Goal: Information Seeking & Learning: Learn about a topic

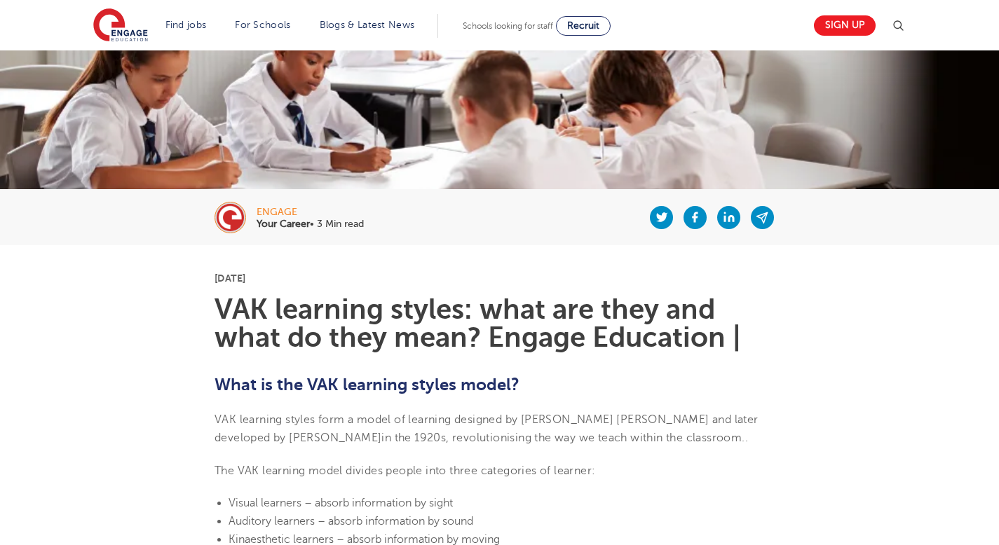
scroll to position [153, 0]
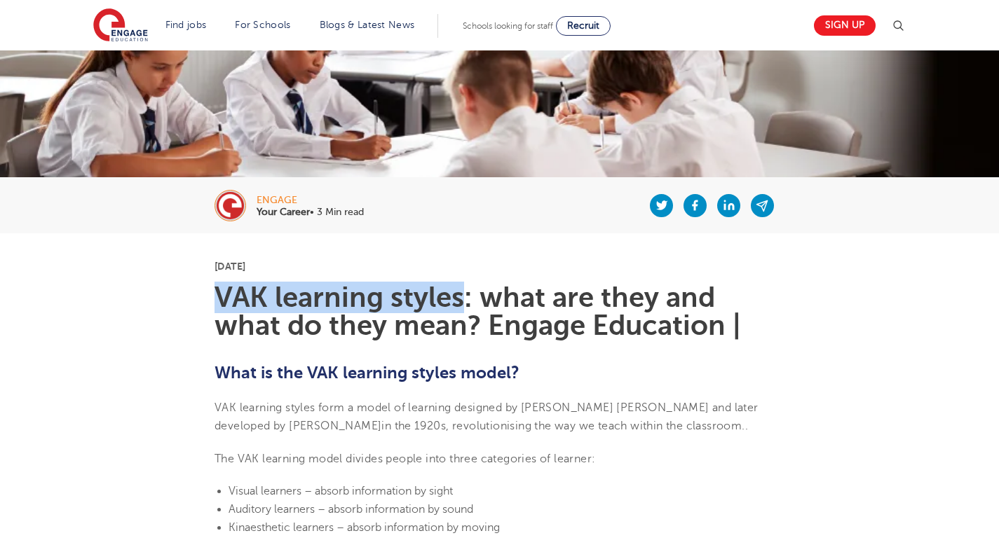
drag, startPoint x: 219, startPoint y: 298, endPoint x: 458, endPoint y: 300, distance: 239.0
click at [458, 300] on h1 "VAK learning styles: what are they and what do they mean? Engage Education |" at bounding box center [499, 312] width 570 height 56
click at [401, 306] on h1 "VAK learning styles: what are they and what do they mean? Engage Education |" at bounding box center [499, 312] width 570 height 56
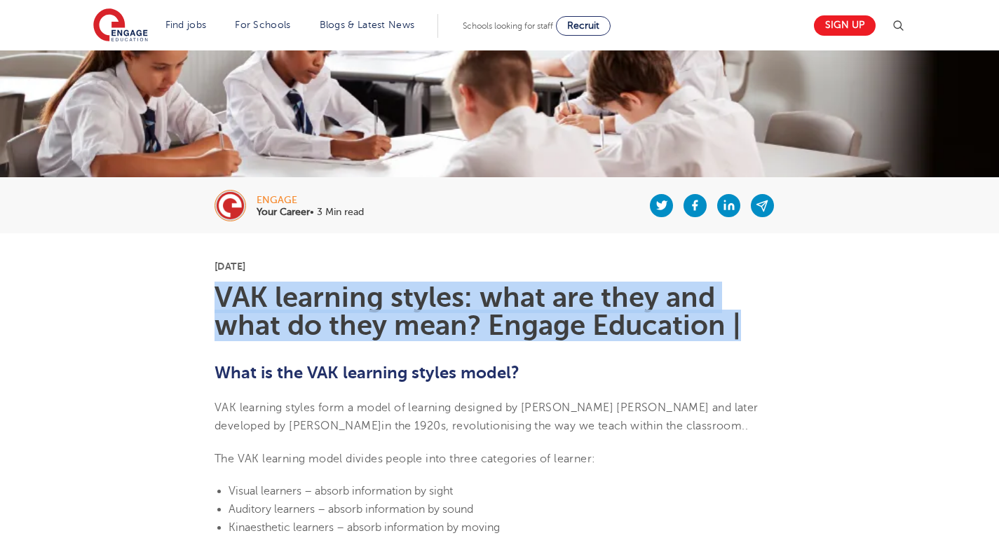
drag, startPoint x: 212, startPoint y: 290, endPoint x: 767, endPoint y: 332, distance: 556.7
copy h1 "VAK learning styles: what are they and what do they mean? Engage Education |"
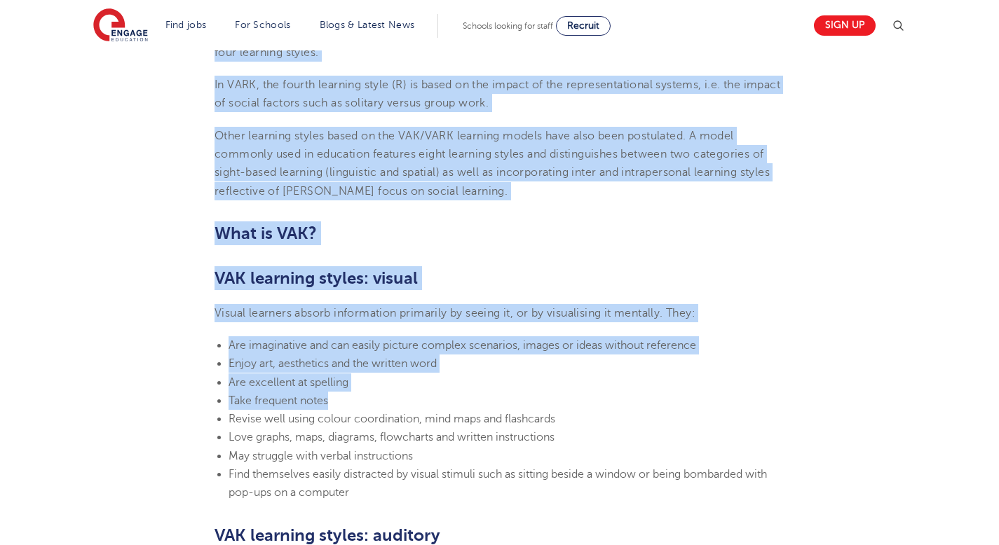
scroll to position [756, 0]
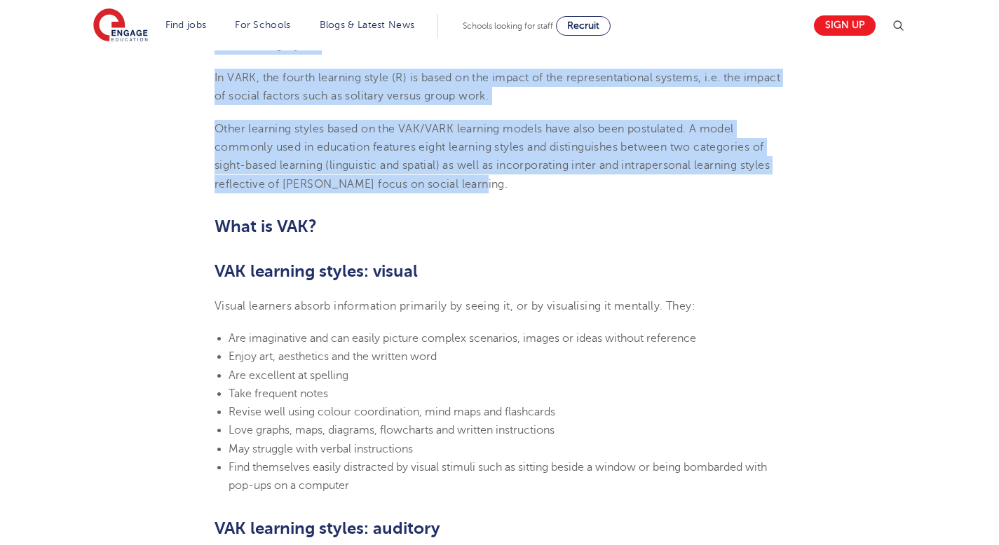
drag, startPoint x: 217, startPoint y: 57, endPoint x: 478, endPoint y: 186, distance: 291.8
copy section "Lore ip dol SIT ametcons adipis elits? DOE temporin utlabo etdo m aliqu en admi…"
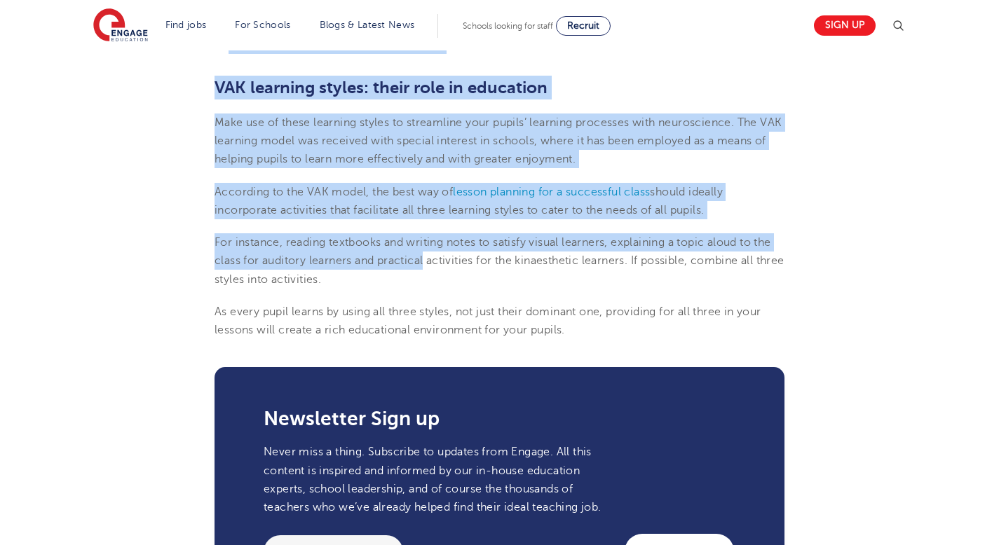
scroll to position [1679, 0]
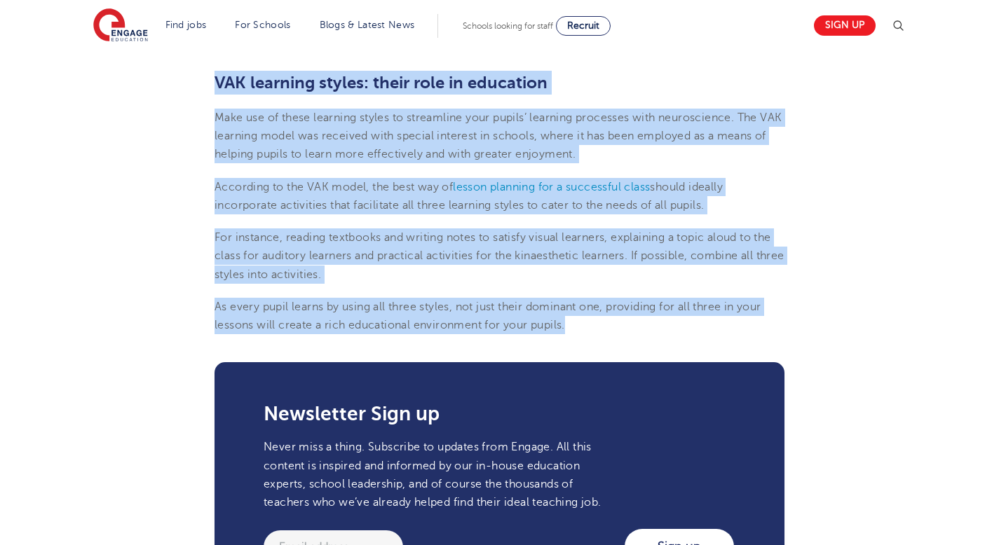
drag, startPoint x: 218, startPoint y: 202, endPoint x: 592, endPoint y: 333, distance: 396.5
copy section "What is VAK? VAK learning styles: visual Visual learners absorb information pri…"
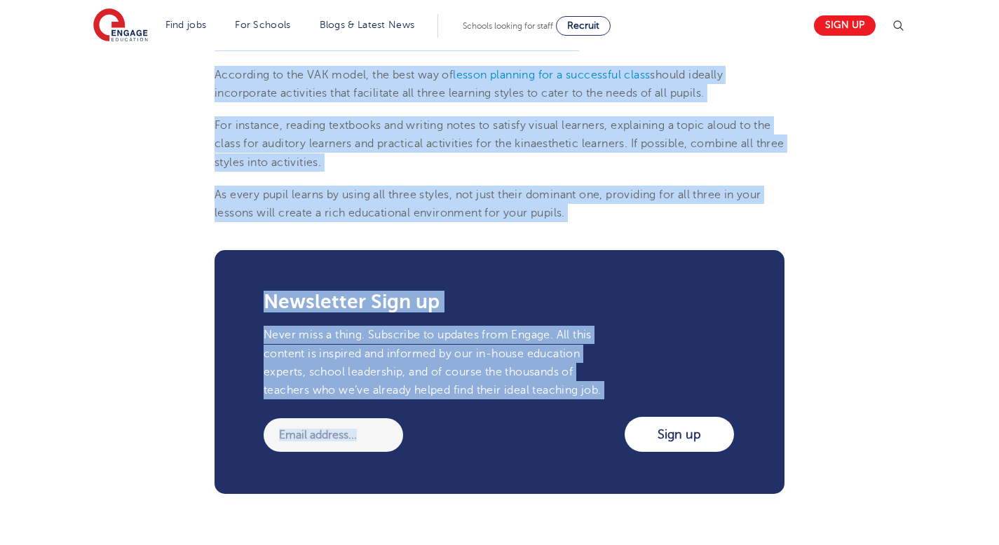
scroll to position [1773, 0]
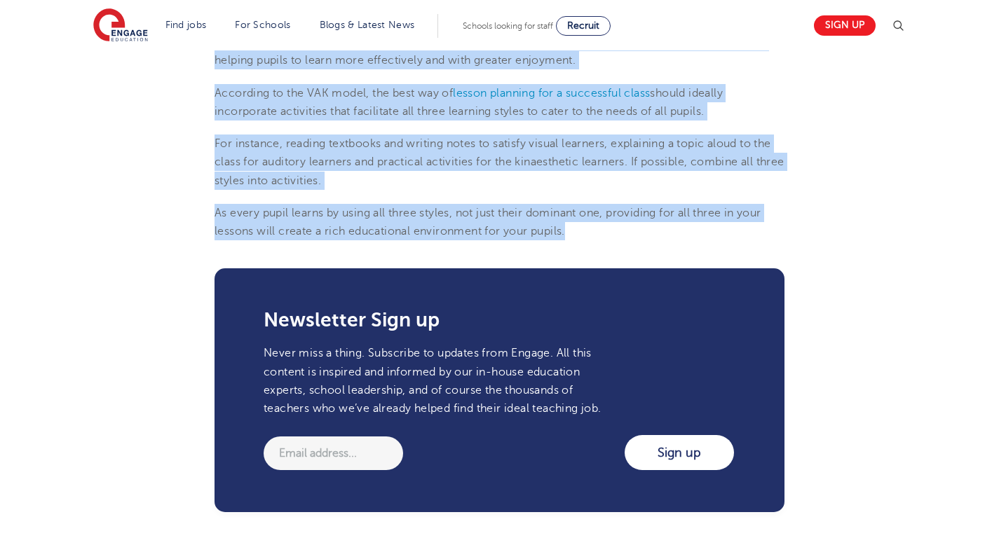
drag, startPoint x: 215, startPoint y: 322, endPoint x: 585, endPoint y: 232, distance: 380.8
copy section "Lore ip dol SIT ametcons adipis elits? DOE temporin utlabo etdo m aliqu en admi…"
